Goal: Transaction & Acquisition: Purchase product/service

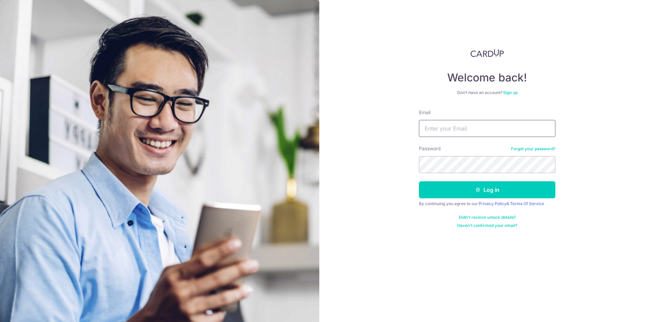
click at [465, 129] on input "Email" at bounding box center [487, 128] width 136 height 17
drag, startPoint x: 499, startPoint y: 129, endPoint x: 326, endPoint y: 132, distance: 172.6
click at [327, 132] on div "Welcome back! Don’t have an account? Sign up Email bennycyf89@gmail.com Passwor…" at bounding box center [487, 161] width 336 height 322
type input "benny_cyf@hotmail.com"
click at [419, 181] on button "Log in" at bounding box center [487, 189] width 136 height 17
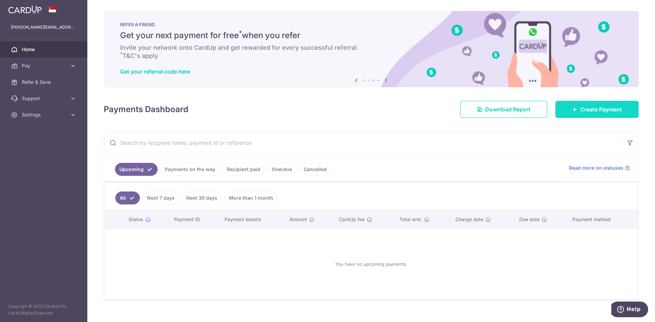
click at [568, 113] on link "Create Payment" at bounding box center [596, 109] width 83 height 17
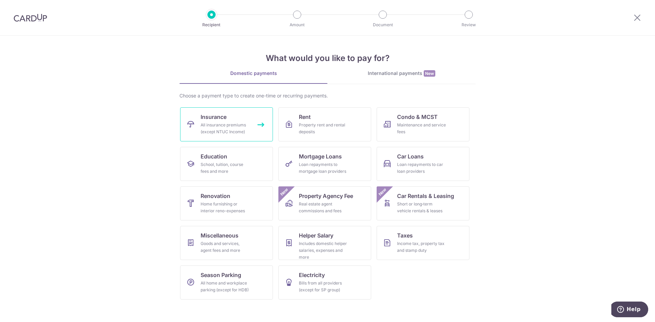
click at [247, 122] on div "All insurance premiums (except NTUC Income)" at bounding box center [225, 129] width 49 height 14
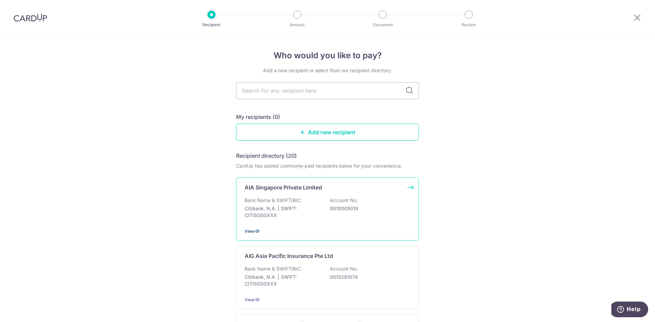
click at [247, 232] on span "View" at bounding box center [250, 231] width 10 height 5
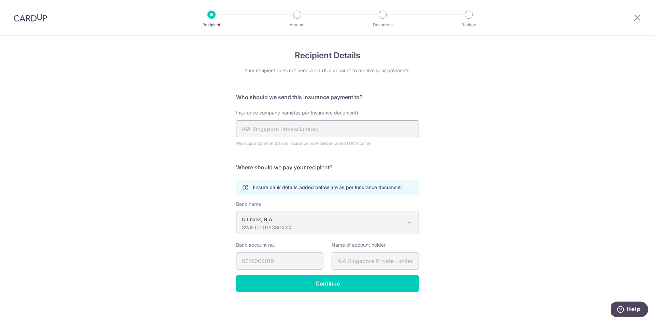
scroll to position [2, 0]
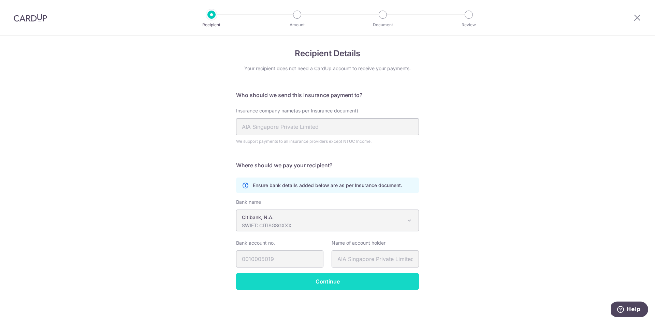
click at [327, 283] on input "Continue" at bounding box center [327, 281] width 183 height 17
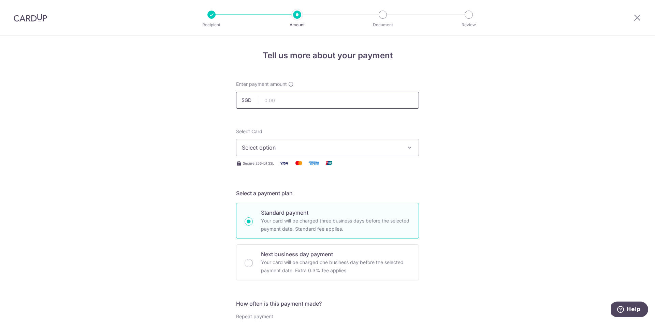
click at [297, 102] on input "text" at bounding box center [327, 100] width 183 height 17
type input "2,500.50"
click at [409, 153] on button "Select option" at bounding box center [327, 147] width 183 height 17
click at [347, 198] on span "**** 2404" at bounding box center [327, 196] width 171 height 8
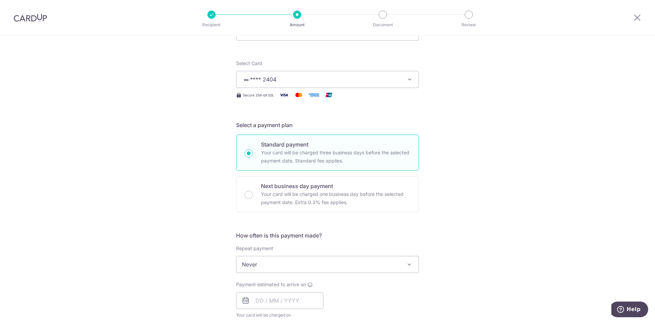
scroll to position [102, 0]
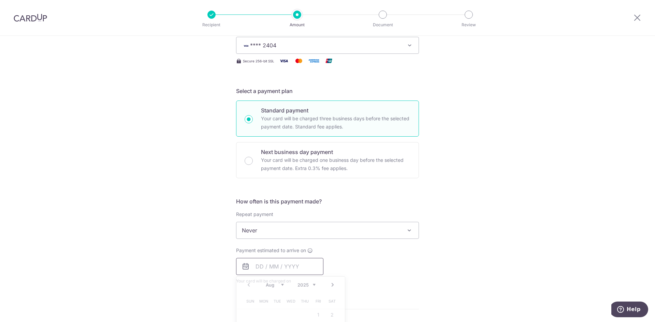
click at [296, 267] on input "text" at bounding box center [279, 266] width 87 height 17
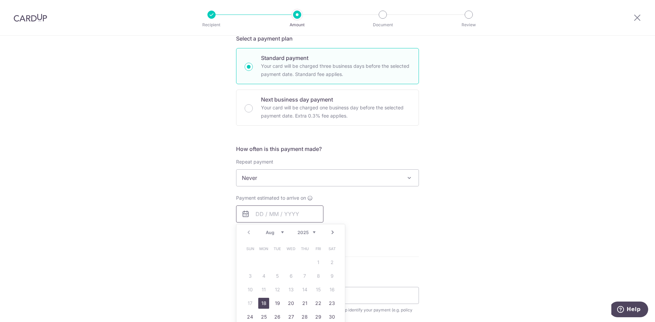
scroll to position [171, 0]
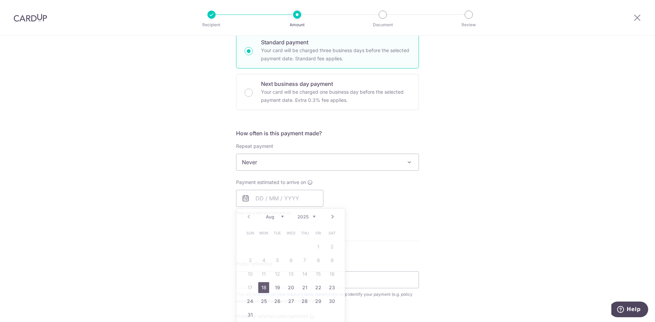
click at [411, 255] on form "Enter payment amount SGD 2,500.50 2500.50 Select Card **** 2404 Add credit card…" at bounding box center [327, 180] width 183 height 540
click at [245, 199] on icon at bounding box center [246, 198] width 8 height 8
click at [294, 203] on input "text" at bounding box center [279, 198] width 87 height 17
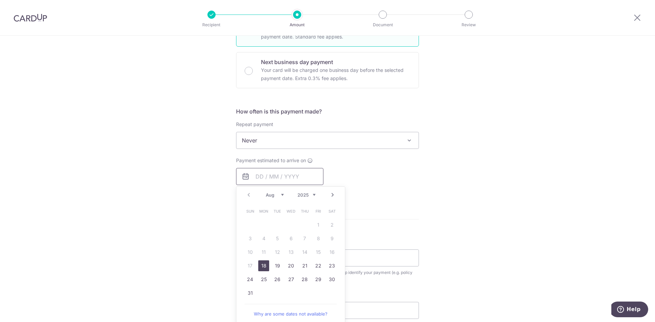
scroll to position [205, 0]
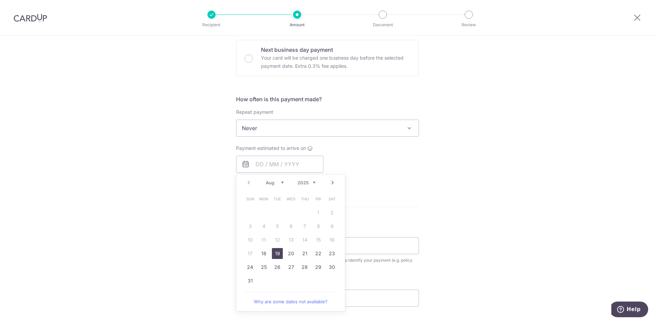
click at [277, 255] on link "19" at bounding box center [277, 253] width 11 height 11
type input "[DATE]"
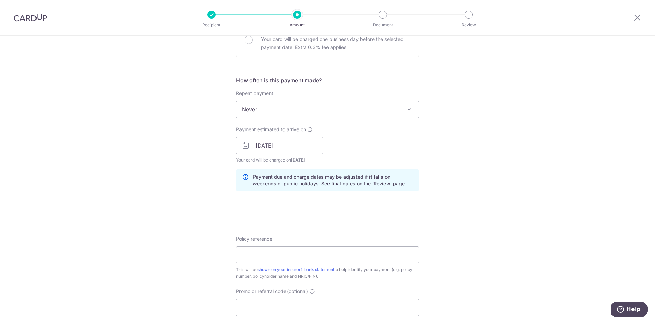
scroll to position [239, 0]
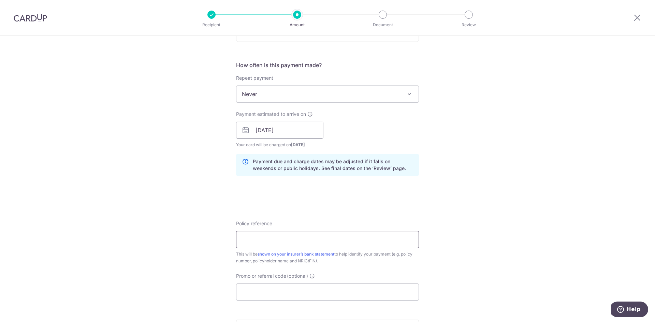
click at [325, 242] on input "Policy reference" at bounding box center [327, 239] width 183 height 17
paste input "L545579931"
type input "L545579931"
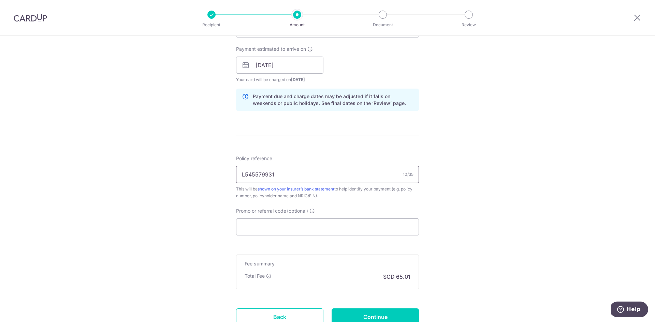
scroll to position [307, 0]
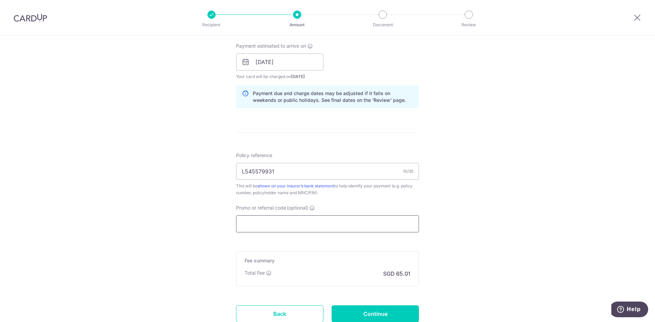
click at [323, 224] on input "Promo or referral code (optional)" at bounding box center [327, 224] width 183 height 17
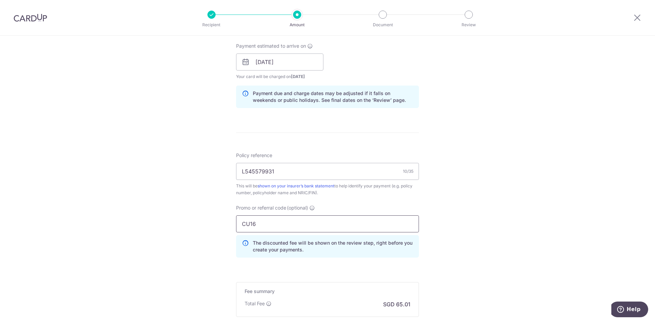
type input "CU16"
click at [450, 253] on div "Tell us more about your payment Enter payment amount SGD 2,500.50 2500.50 Selec…" at bounding box center [327, 67] width 655 height 676
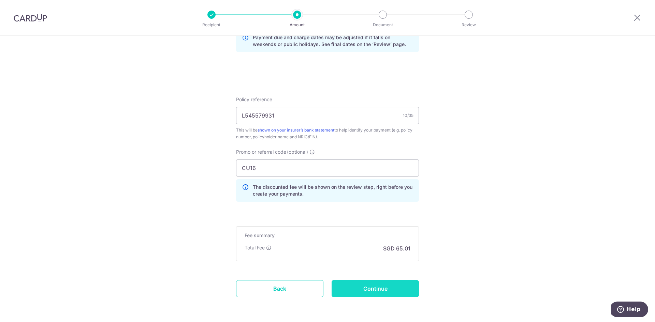
scroll to position [375, 0]
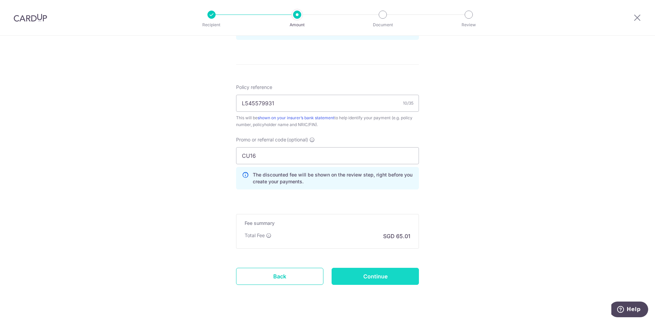
click at [387, 278] on input "Continue" at bounding box center [375, 276] width 87 height 17
type input "Create Schedule"
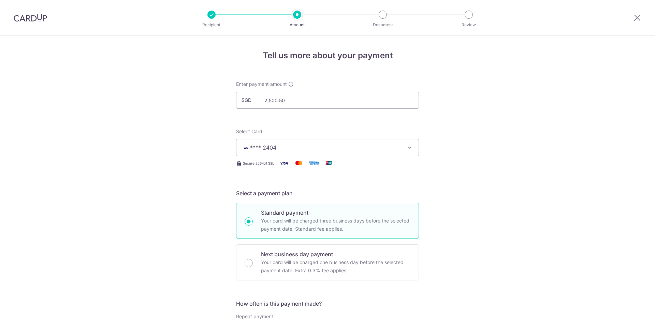
scroll to position [399, 0]
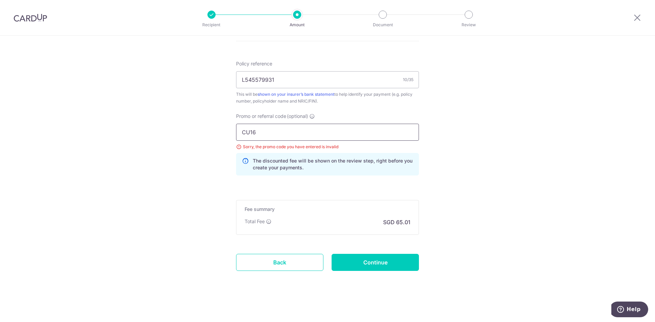
drag, startPoint x: 268, startPoint y: 130, endPoint x: 198, endPoint y: 133, distance: 70.0
type input "OFF225"
click at [352, 268] on input "Continue" at bounding box center [375, 262] width 87 height 17
type input "Update Schedule"
